Goal: Check status

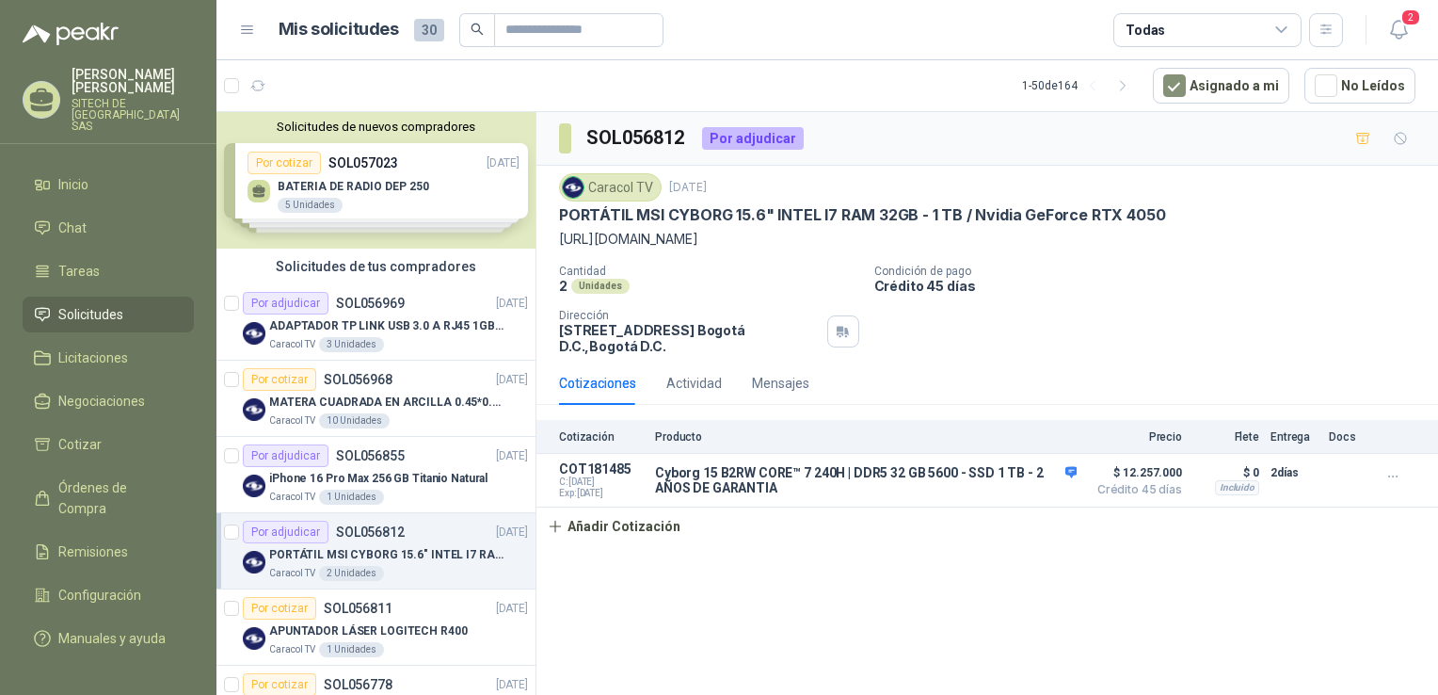
drag, startPoint x: 390, startPoint y: 384, endPoint x: 408, endPoint y: -70, distance: 454.0
